Goal: Information Seeking & Learning: Learn about a topic

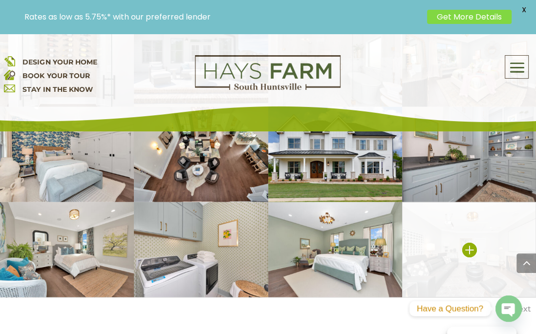
scroll to position [1914, 0]
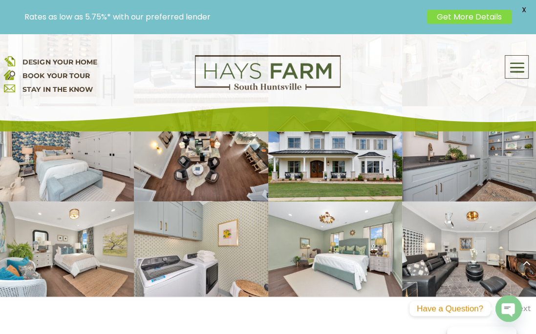
click at [526, 304] on link "Next" at bounding box center [521, 308] width 19 height 9
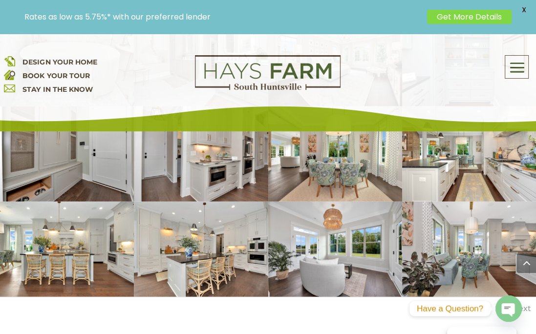
click at [526, 304] on link "Next" at bounding box center [521, 308] width 19 height 9
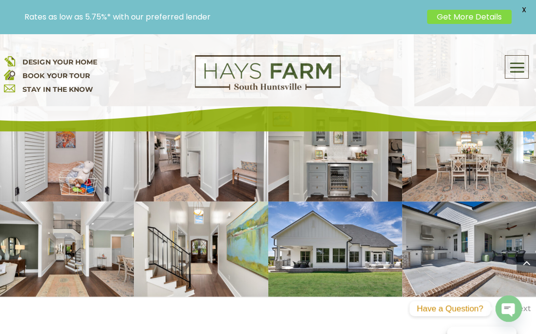
click at [519, 304] on link "Next" at bounding box center [521, 308] width 19 height 9
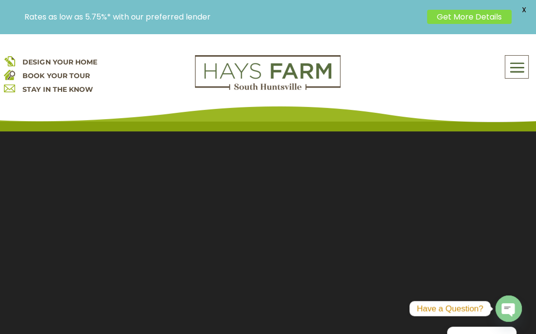
scroll to position [0, 0]
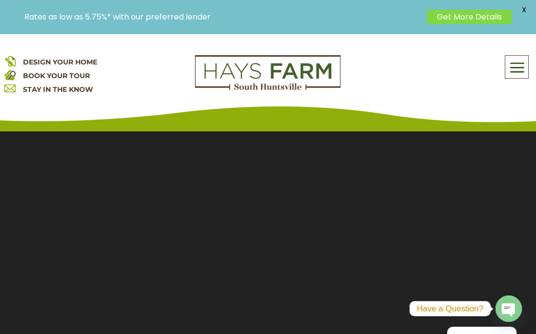
click at [522, 66] on span at bounding box center [516, 67] width 23 height 22
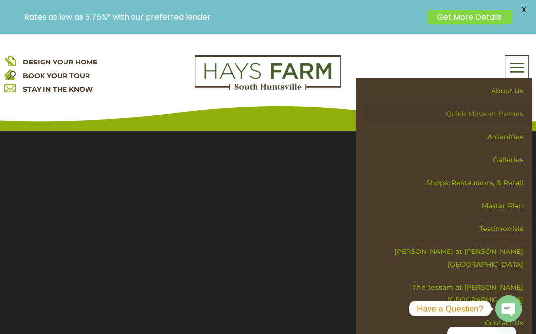
click at [512, 116] on link "Quick Move-in Homes" at bounding box center [447, 114] width 169 height 23
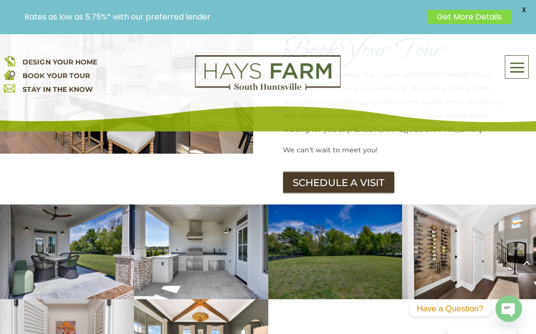
scroll to position [1564, 0]
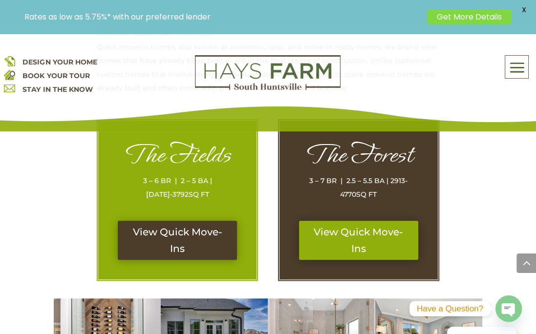
scroll to position [489, 0]
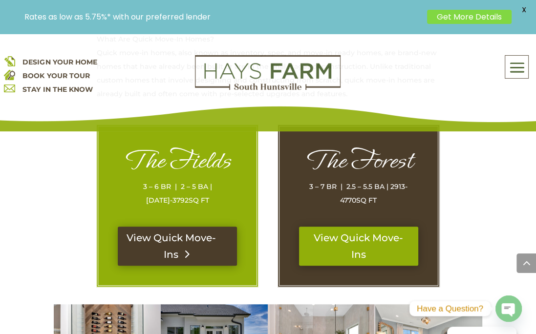
click at [208, 249] on link "View Quick Move-Ins" at bounding box center [177, 246] width 119 height 39
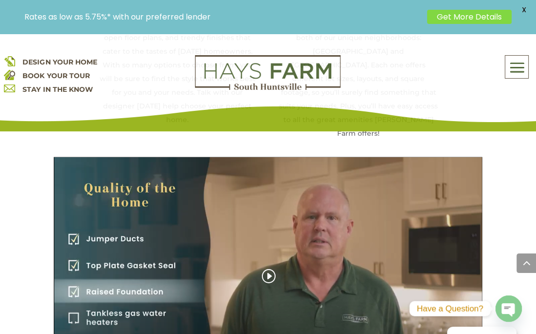
scroll to position [1417, 0]
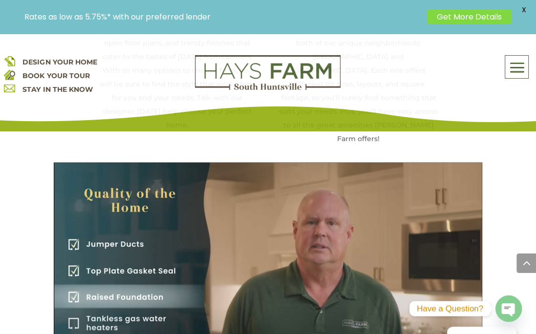
click at [524, 7] on span "X" at bounding box center [523, 9] width 15 height 15
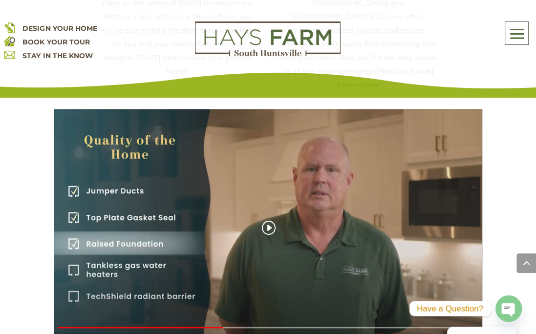
scroll to position [1515, 0]
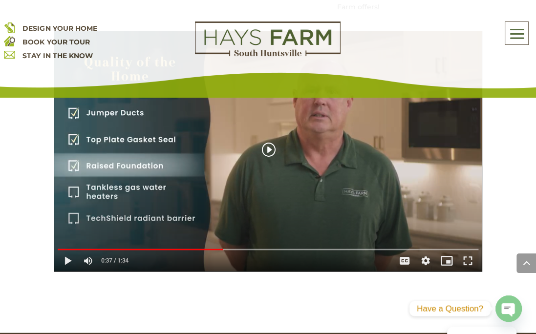
click at [68, 216] on div "The Quality of the Home" at bounding box center [268, 151] width 429 height 241
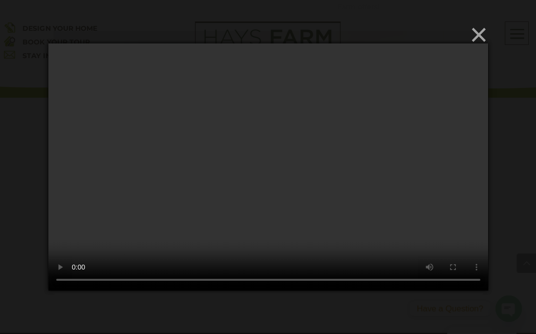
click at [477, 40] on button "×" at bounding box center [271, 34] width 440 height 21
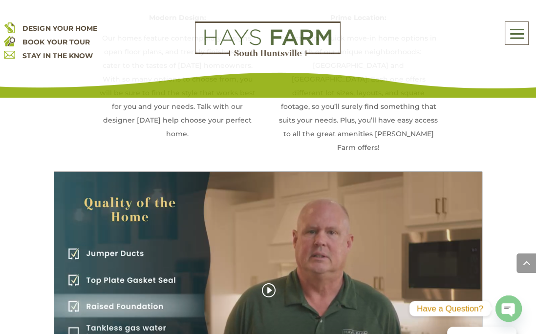
scroll to position [1456, 0]
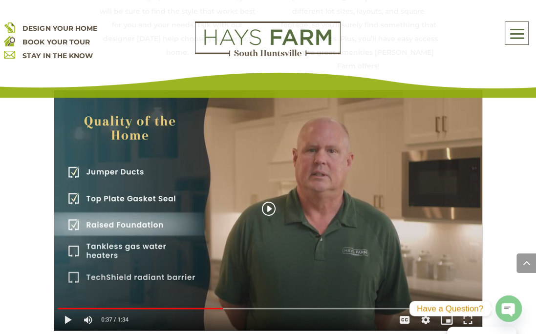
click at [270, 155] on div "The Quality of the Home" at bounding box center [268, 210] width 429 height 241
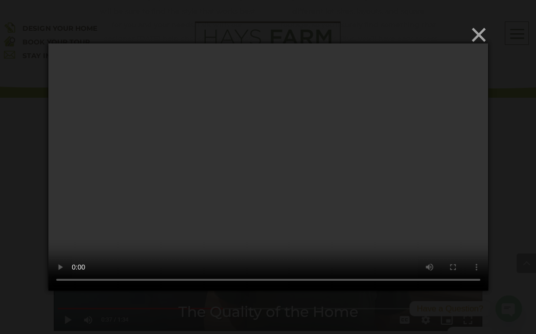
click at [479, 36] on button "×" at bounding box center [271, 34] width 440 height 21
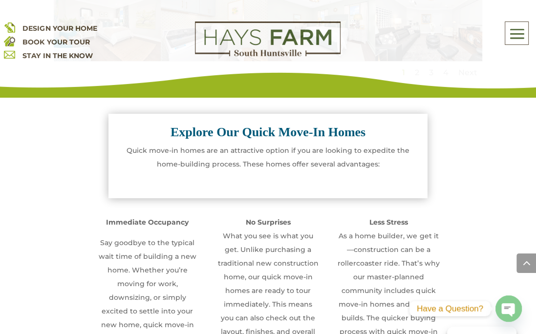
scroll to position [772, 0]
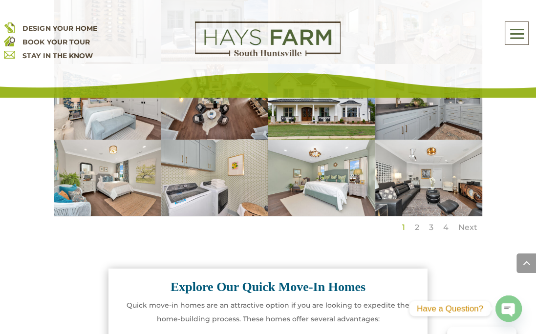
click at [463, 226] on link "Next" at bounding box center [467, 227] width 19 height 9
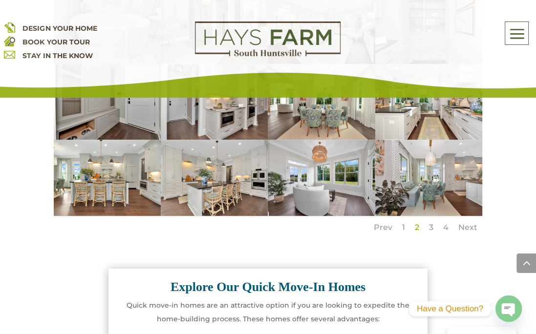
click at [467, 226] on link "Next" at bounding box center [467, 227] width 19 height 9
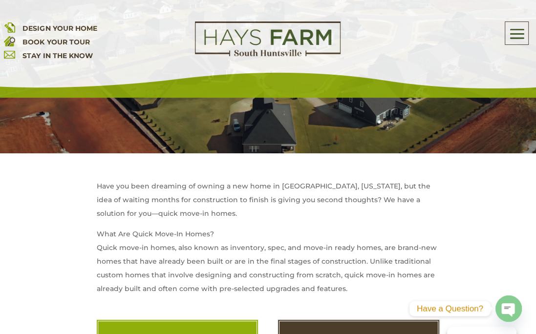
scroll to position [429, 0]
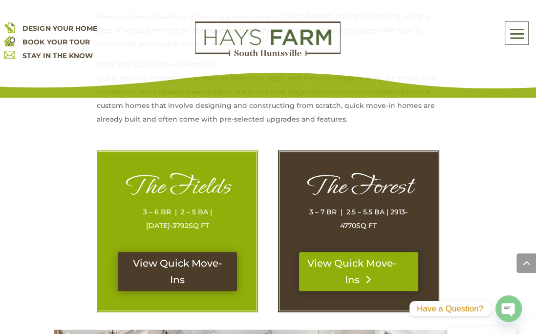
click at [371, 277] on link "View Quick Move-Ins" at bounding box center [358, 271] width 119 height 39
